Goal: Find specific page/section

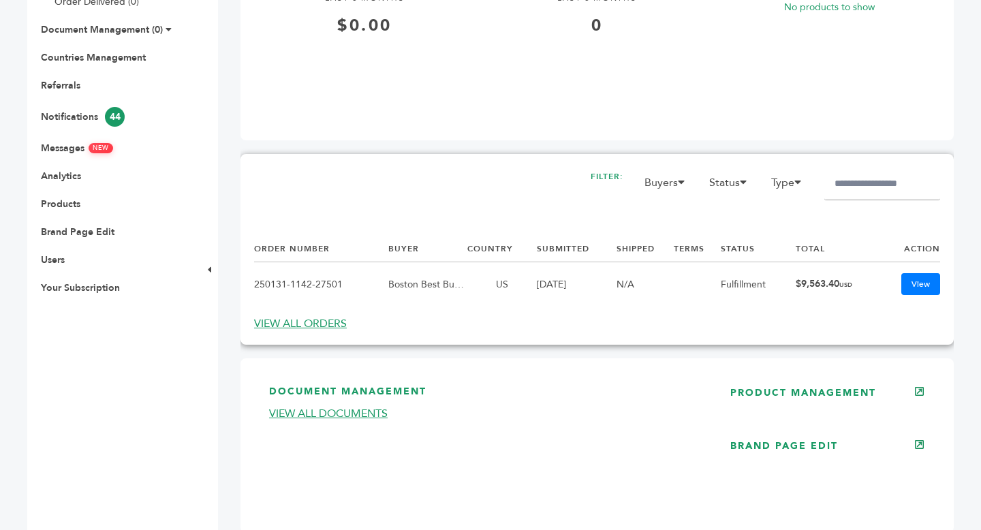
scroll to position [545, 0]
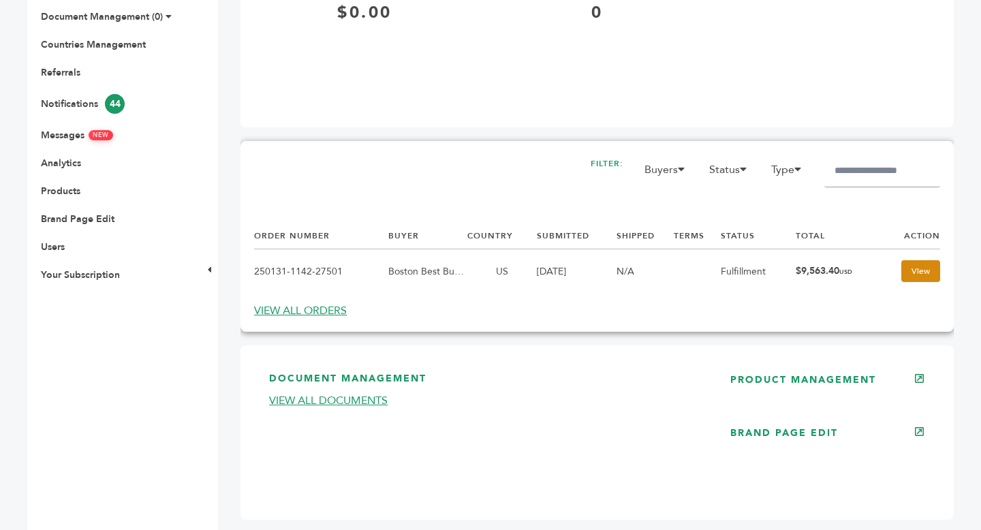
click at [928, 274] on link "View" at bounding box center [920, 271] width 39 height 22
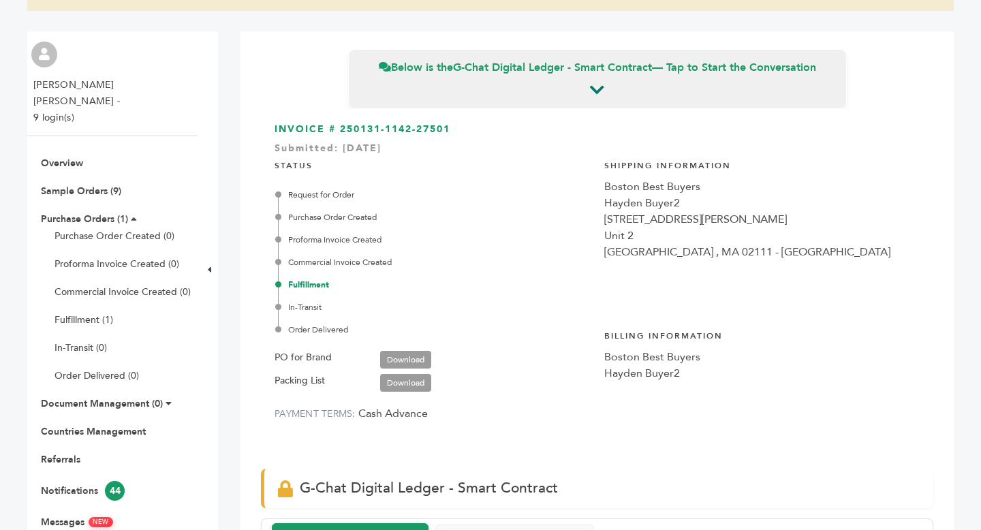
scroll to position [165, 0]
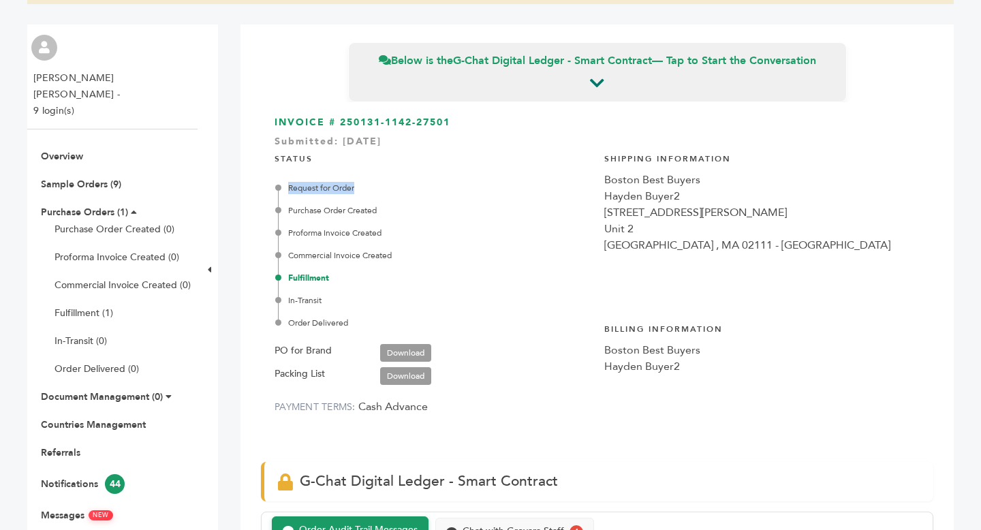
drag, startPoint x: 281, startPoint y: 187, endPoint x: 390, endPoint y: 191, distance: 109.0
click at [390, 191] on div "Request for Order" at bounding box center [434, 188] width 313 height 12
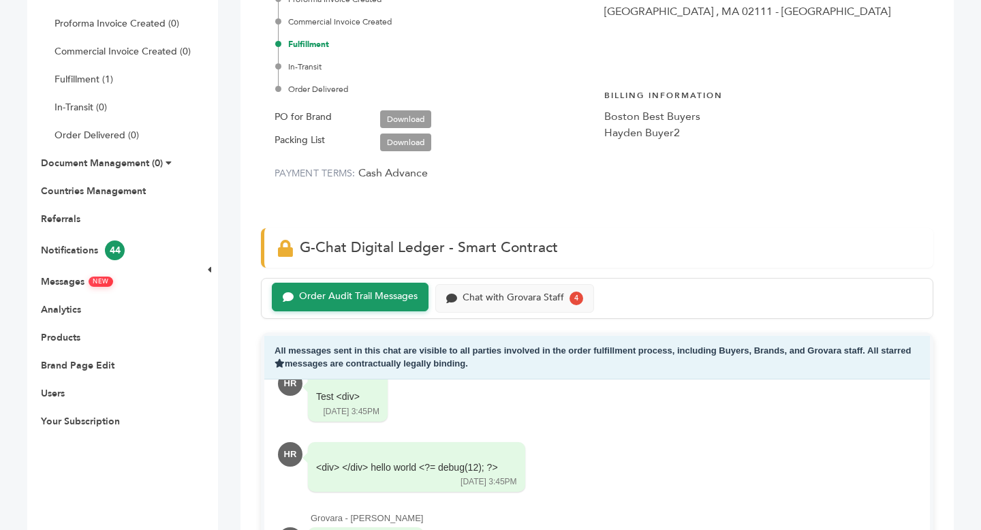
scroll to position [411, 0]
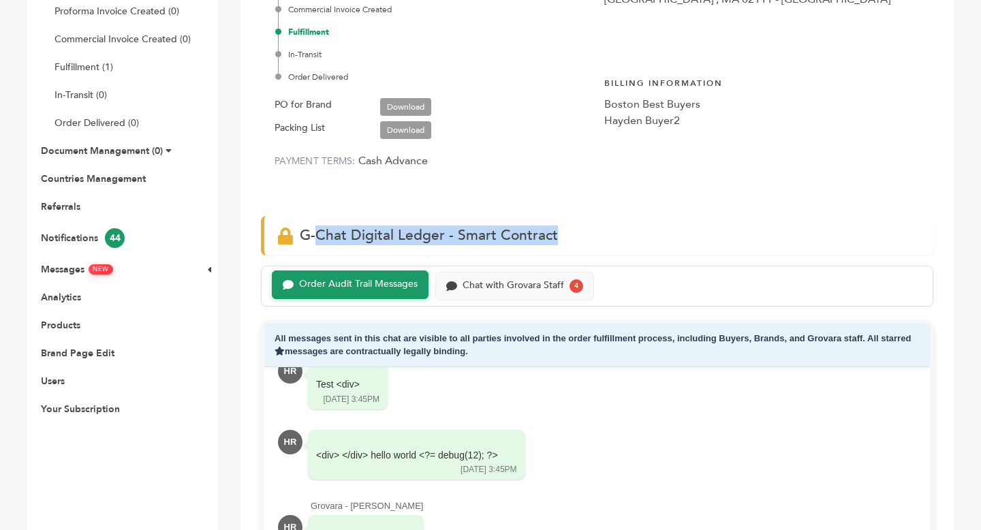
drag, startPoint x: 316, startPoint y: 236, endPoint x: 609, endPoint y: 247, distance: 293.7
click at [609, 247] on div "G-Chat Digital Ledger - Smart Contract" at bounding box center [597, 235] width 672 height 39
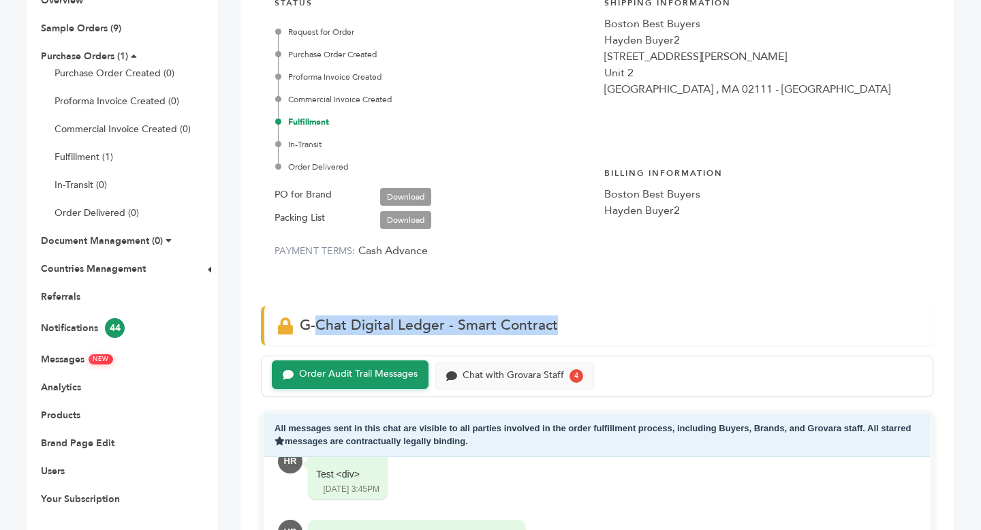
scroll to position [406, 0]
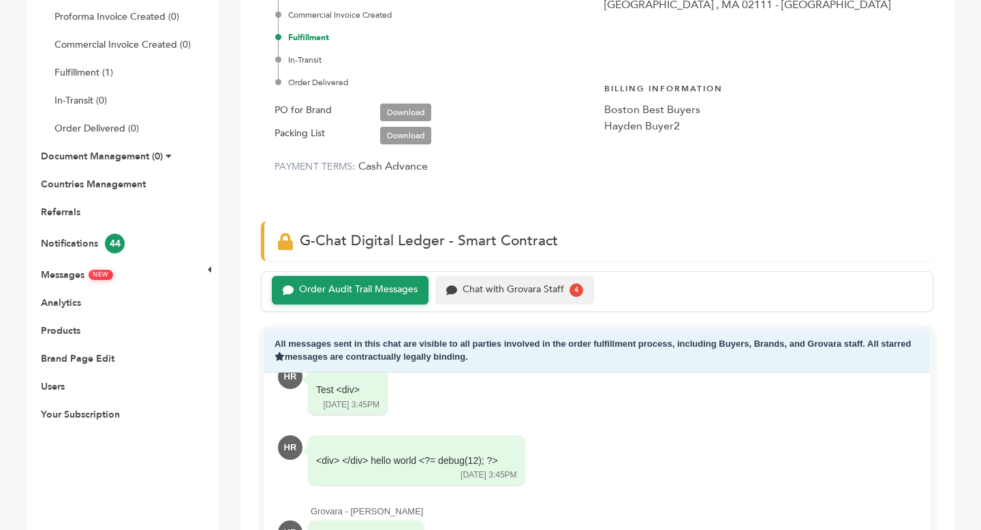
click at [556, 297] on div "Chat with Grovara Staff 4" at bounding box center [514, 290] width 159 height 29
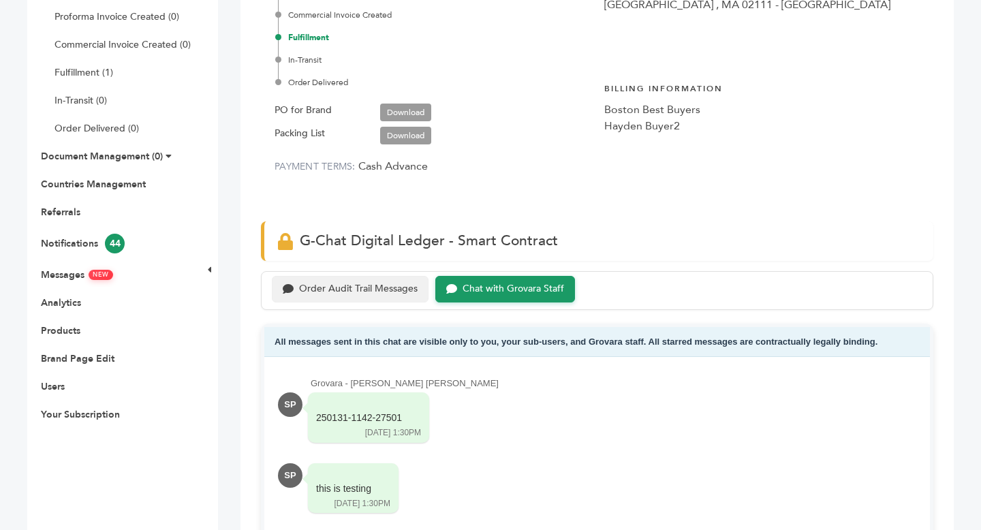
click at [355, 291] on div "Order Audit Trail Messages" at bounding box center [358, 289] width 118 height 12
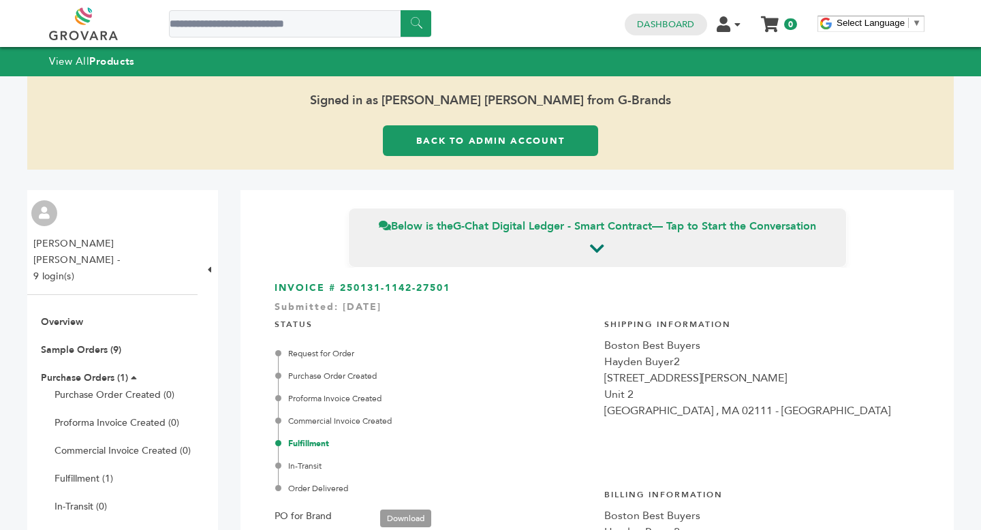
click at [492, 142] on link "Back to Admin Account" at bounding box center [490, 140] width 215 height 31
